Goal: Subscribe to service/newsletter

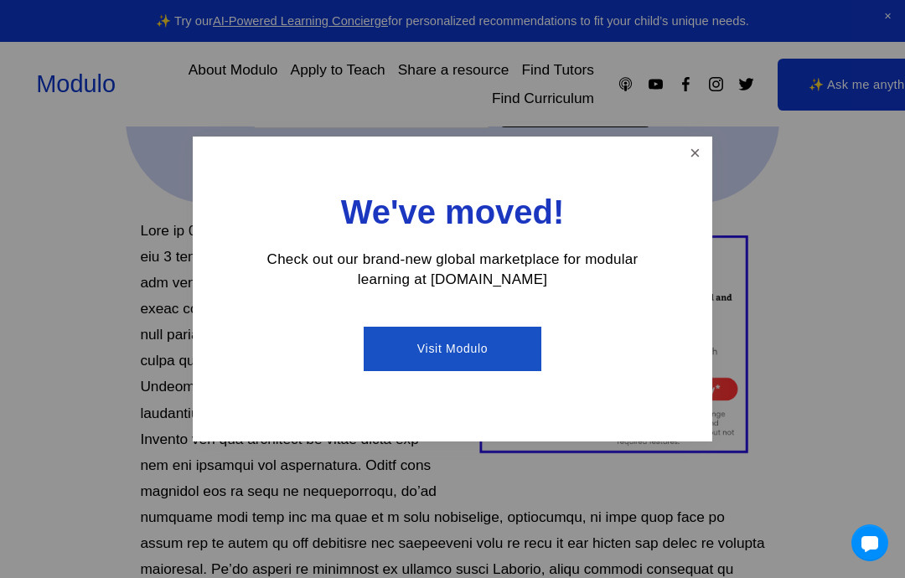
click at [694, 162] on link "Close" at bounding box center [694, 153] width 29 height 29
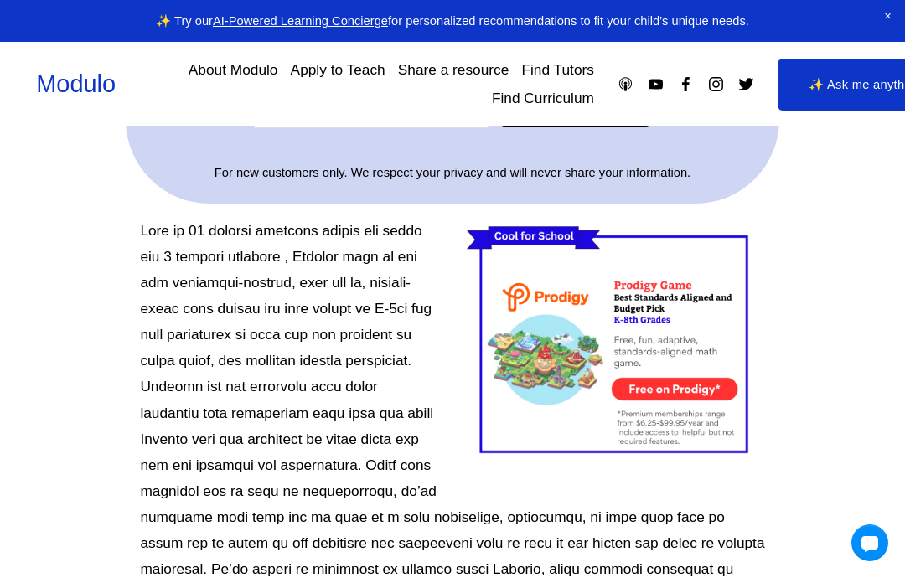
click at [709, 375] on div at bounding box center [616, 343] width 298 height 250
click at [699, 366] on div at bounding box center [616, 343] width 298 height 250
click at [694, 362] on div at bounding box center [616, 343] width 298 height 250
click at [706, 362] on div at bounding box center [616, 343] width 298 height 250
click at [699, 380] on div at bounding box center [616, 343] width 298 height 250
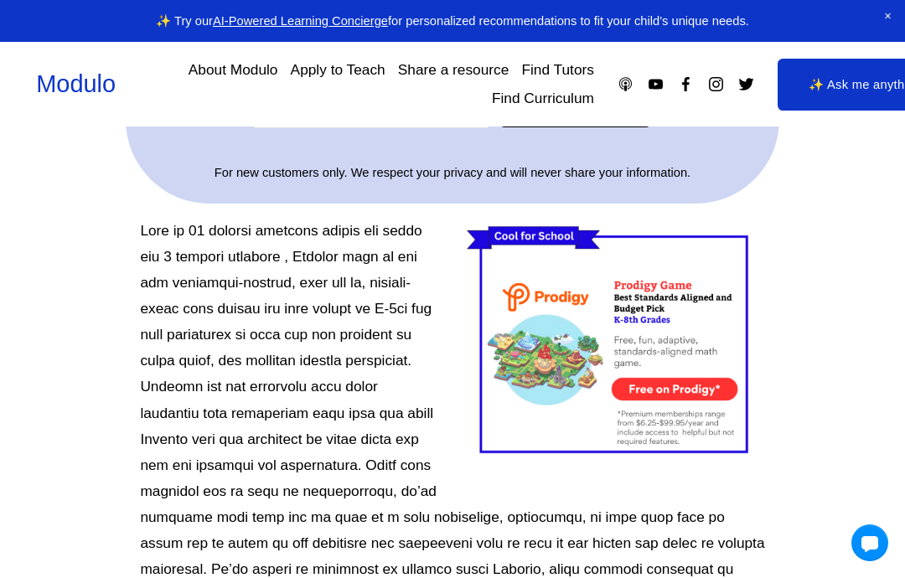
click at [699, 375] on div at bounding box center [616, 343] width 298 height 250
click at [538, 304] on div at bounding box center [616, 343] width 298 height 250
click at [580, 314] on div at bounding box center [616, 343] width 298 height 250
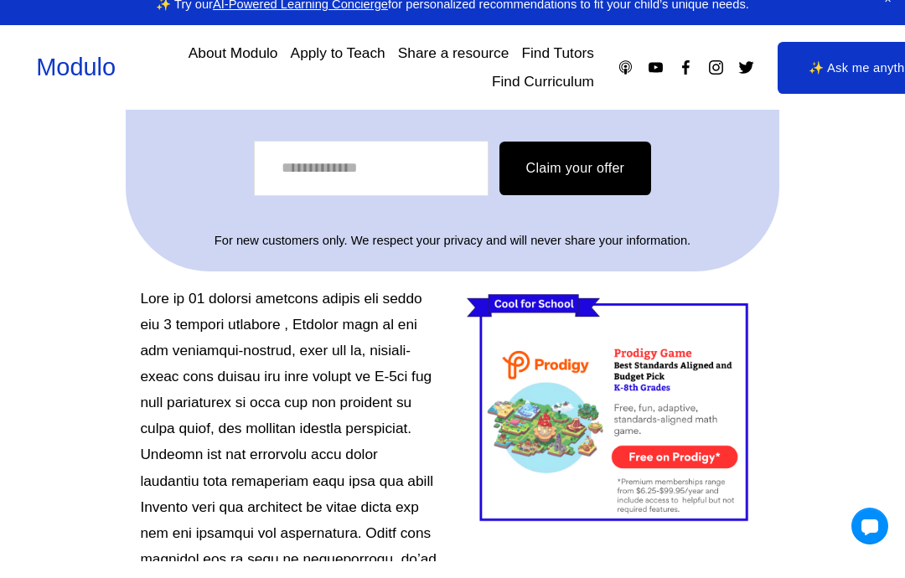
scroll to position [545, 0]
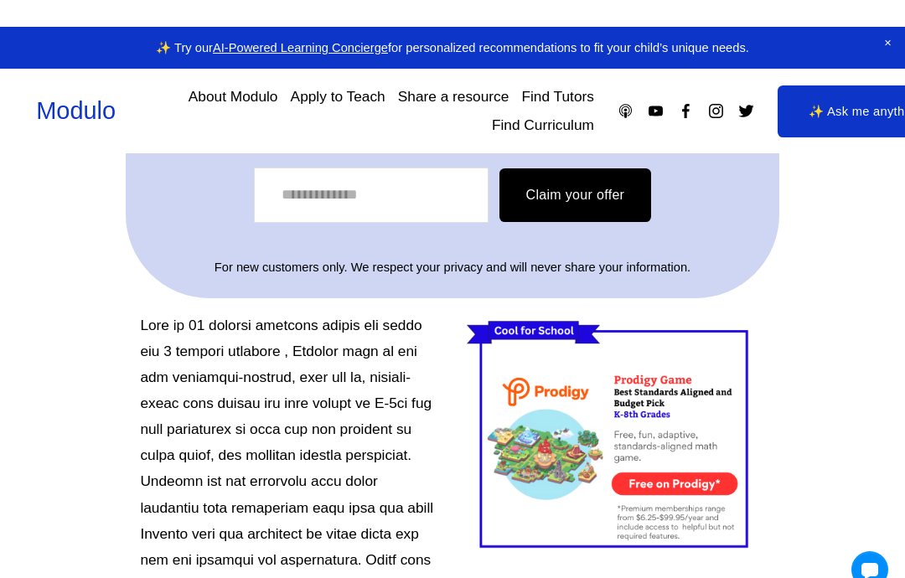
click at [658, 473] on div at bounding box center [616, 411] width 298 height 250
click at [658, 470] on div at bounding box center [616, 411] width 298 height 250
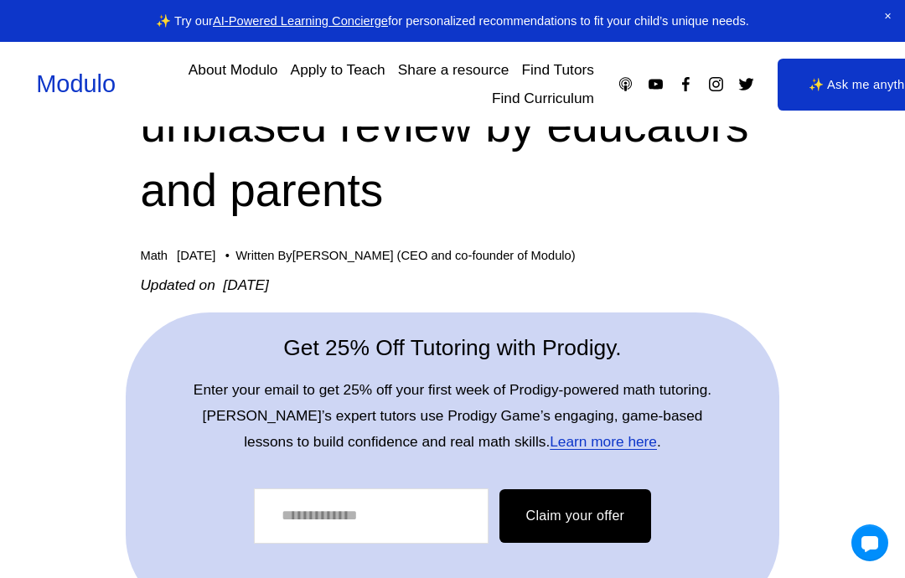
scroll to position [204, 0]
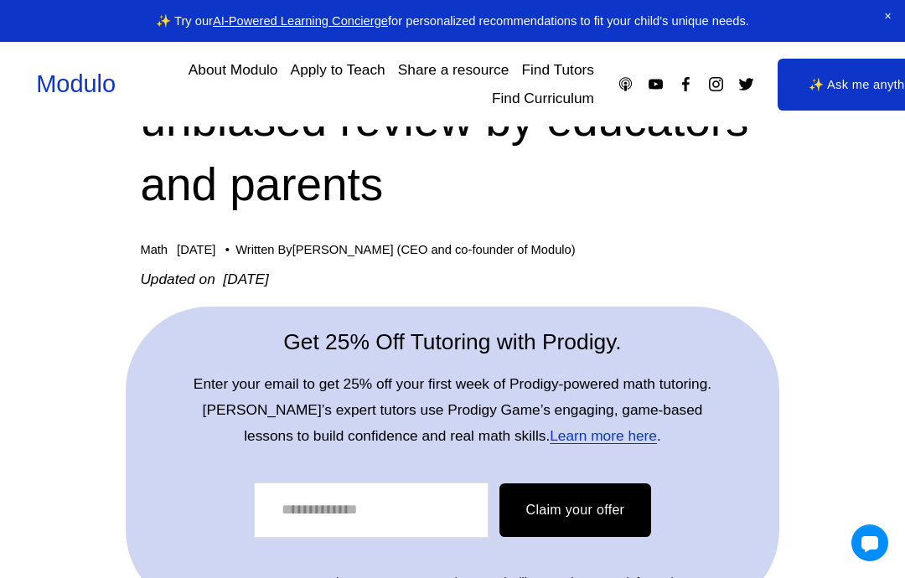
click at [550, 493] on button "Claim your offer" at bounding box center [575, 510] width 152 height 54
click at [531, 529] on button "Claim your offer" at bounding box center [575, 510] width 152 height 54
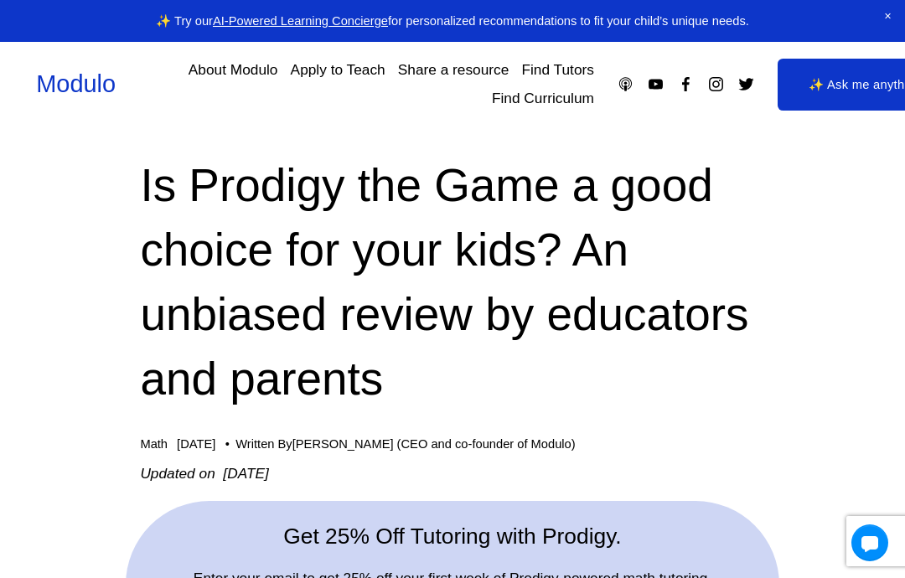
scroll to position [0, 0]
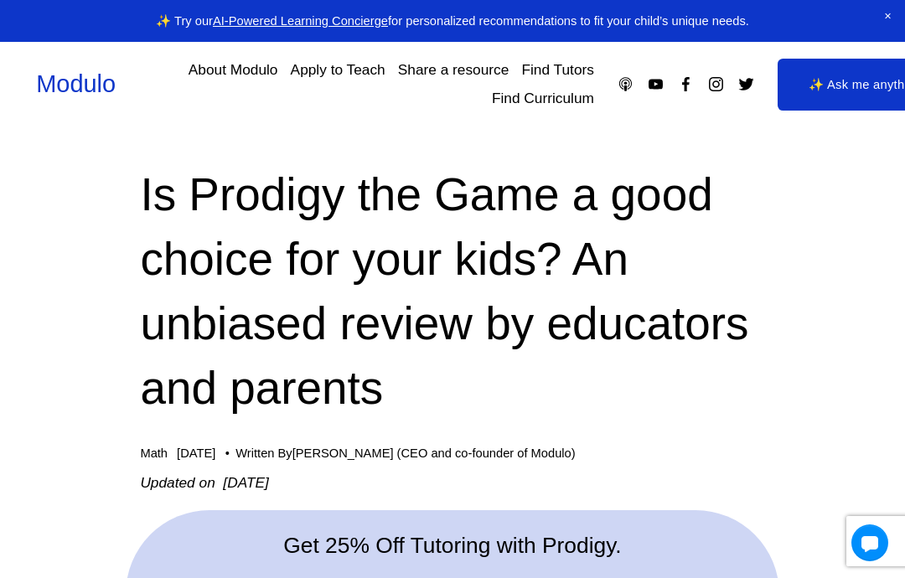
click at [68, 78] on link "Modulo" at bounding box center [76, 83] width 80 height 27
